Goal: Find specific page/section: Find specific page/section

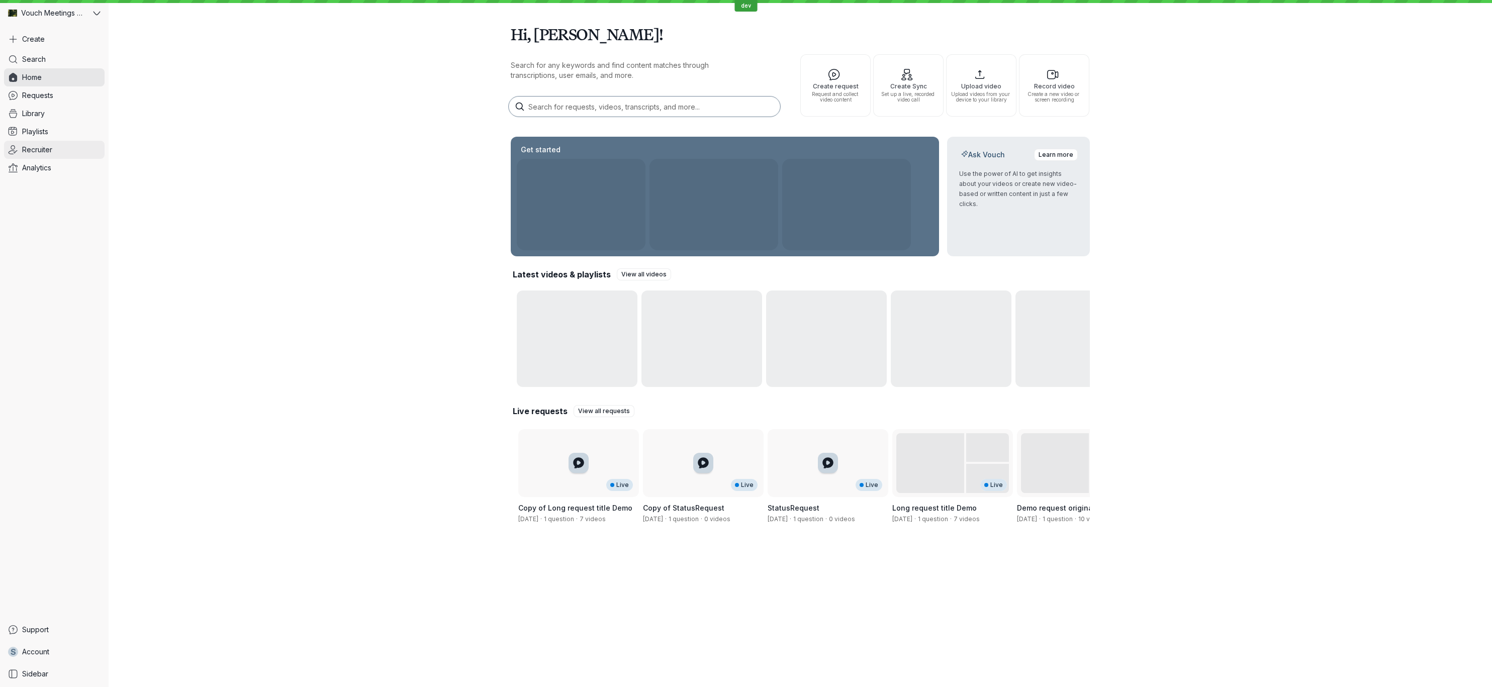
click at [72, 149] on link "Recruiter" at bounding box center [54, 150] width 101 height 18
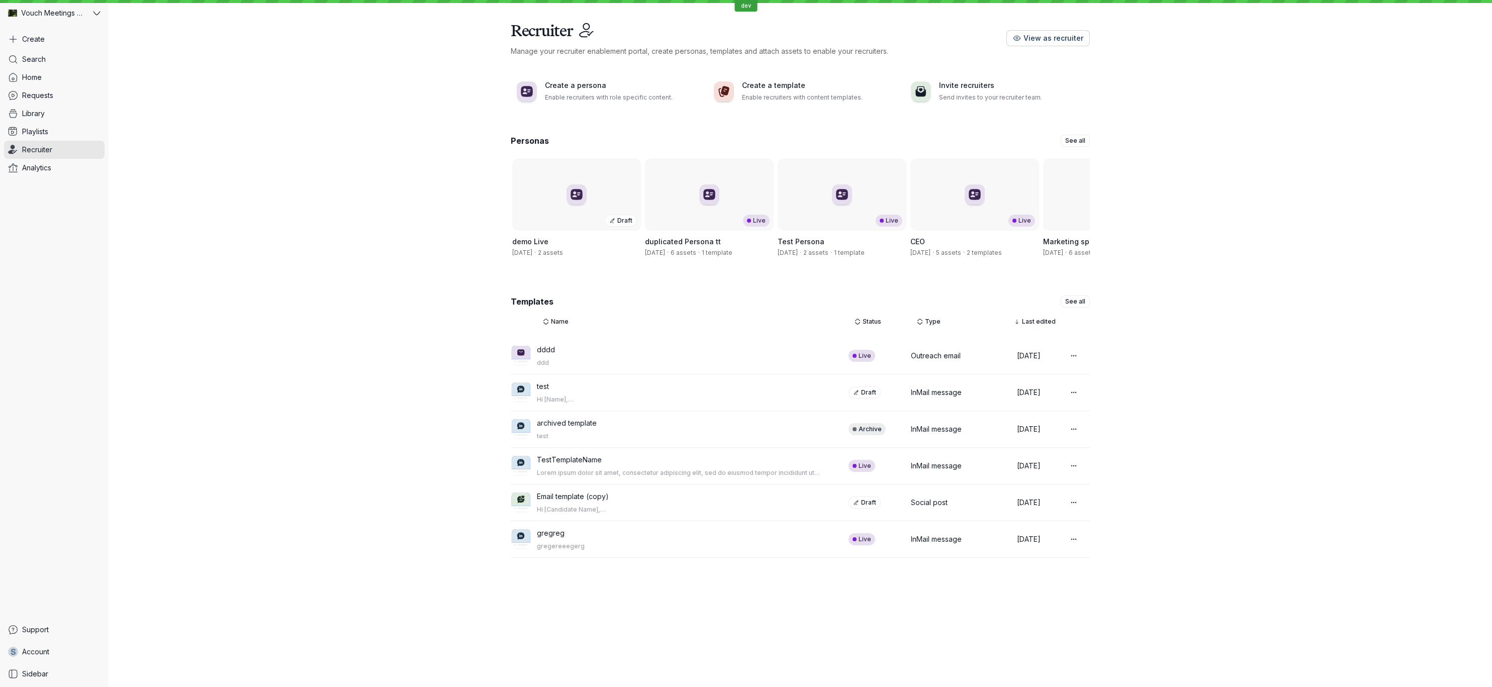
click at [1034, 30] on button "View as recruiter" at bounding box center [1048, 38] width 83 height 16
